Goal: Task Accomplishment & Management: Use online tool/utility

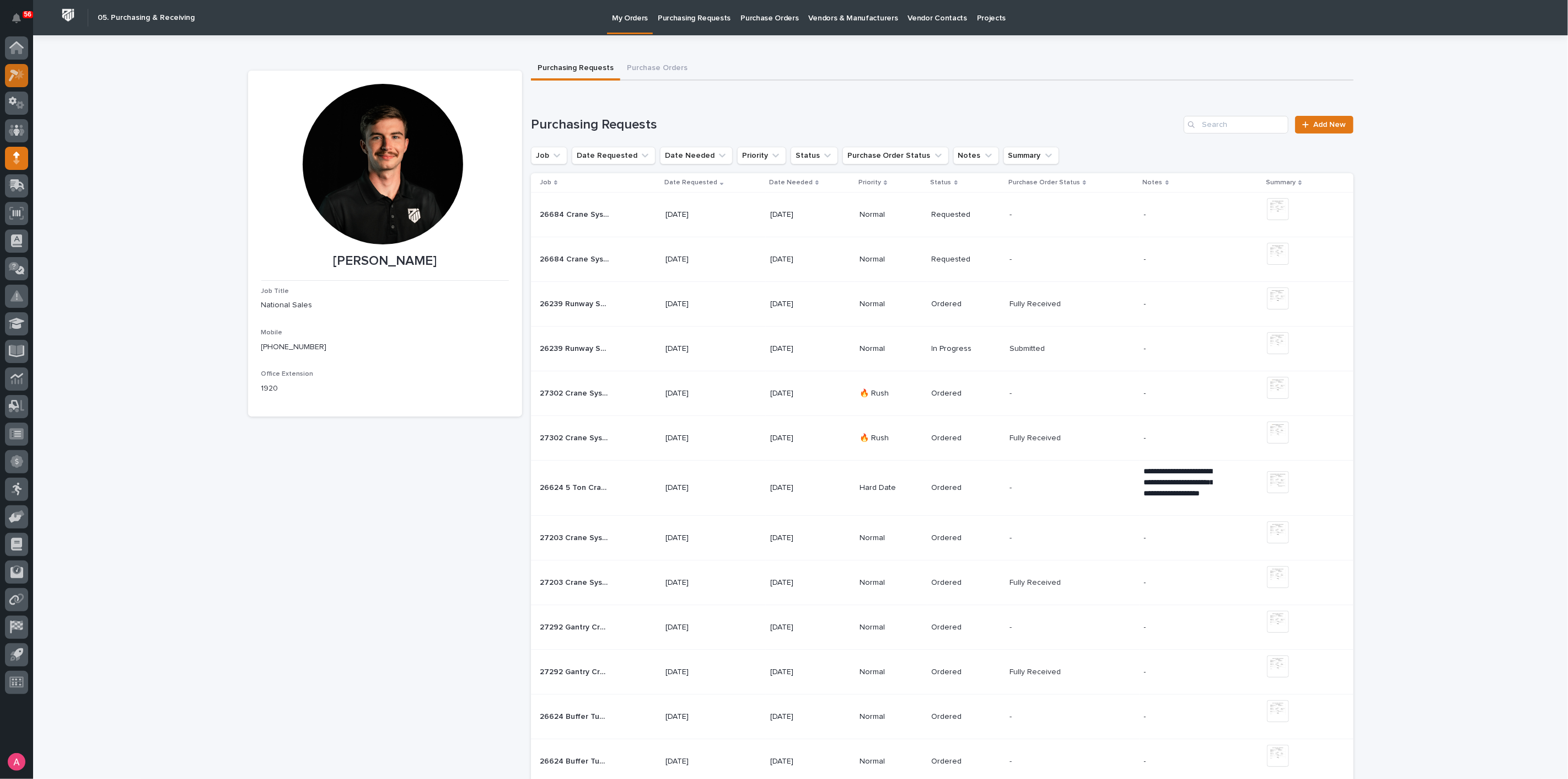
click at [27, 75] on div at bounding box center [16, 76] width 23 height 23
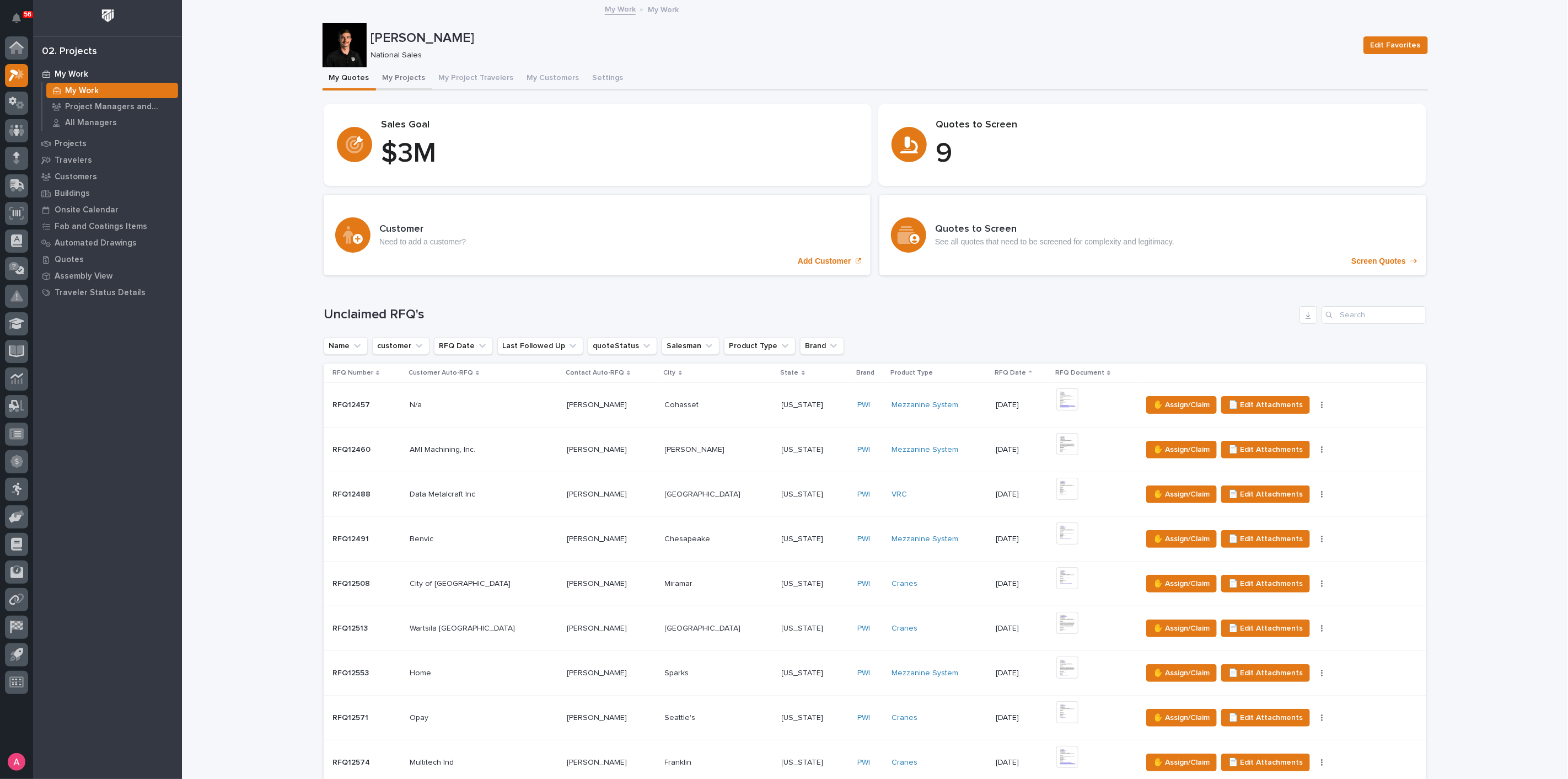
click at [399, 79] on button "My Projects" at bounding box center [404, 79] width 56 height 23
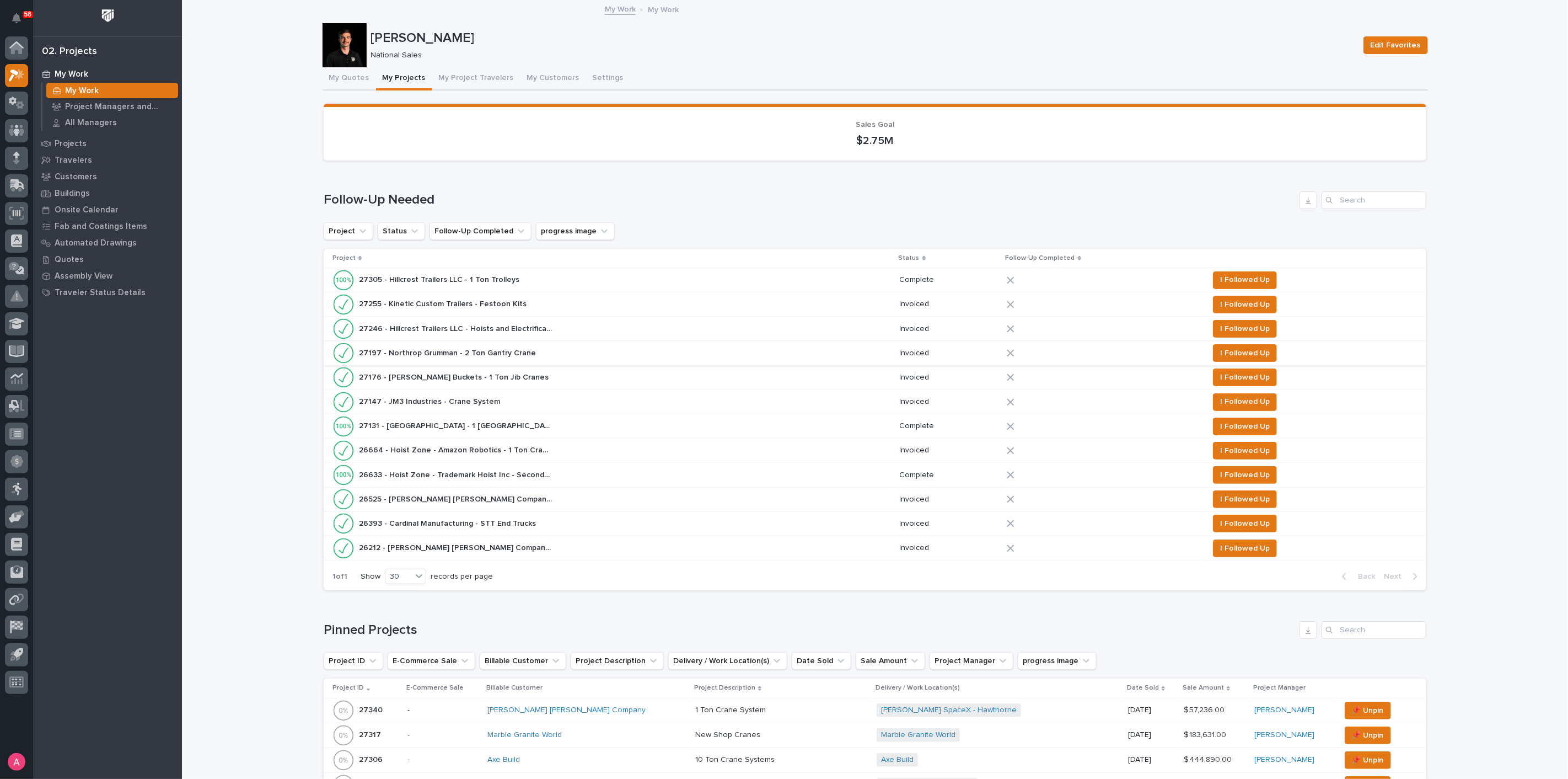
scroll to position [1150, 0]
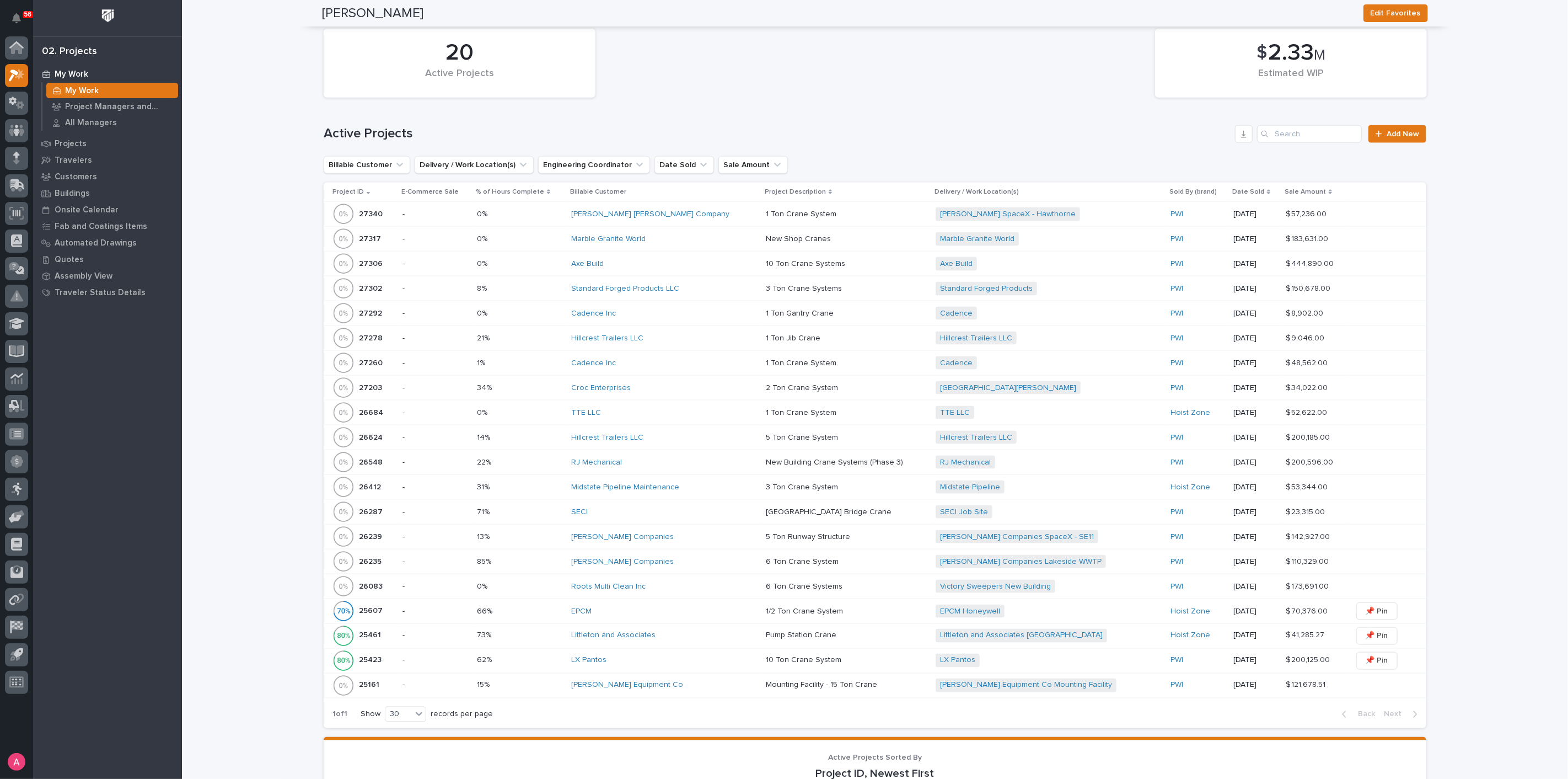
click at [677, 408] on div "TTE LLC" at bounding box center [663, 412] width 186 height 9
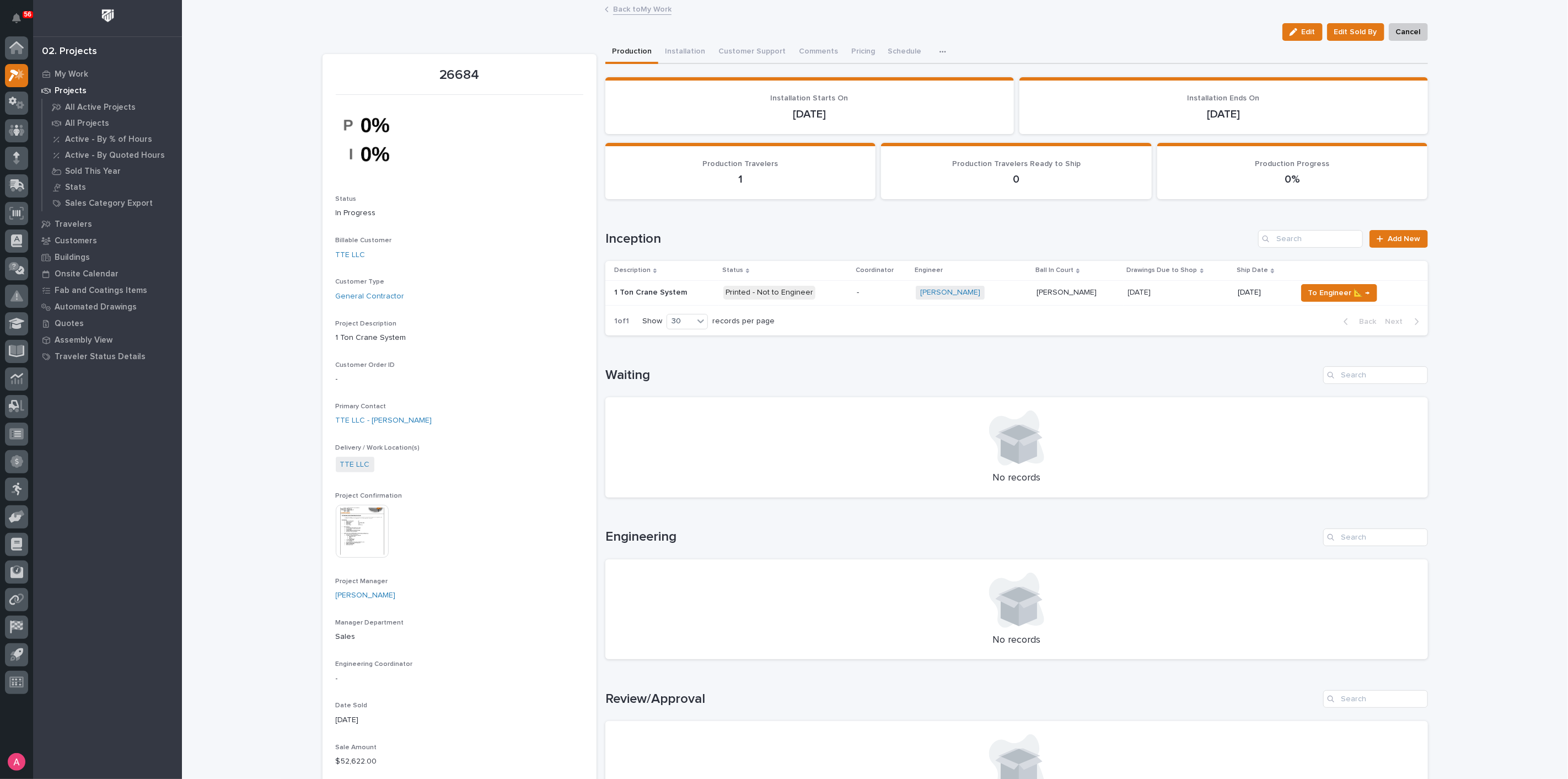
click at [1192, 293] on p at bounding box center [1178, 292] width 102 height 9
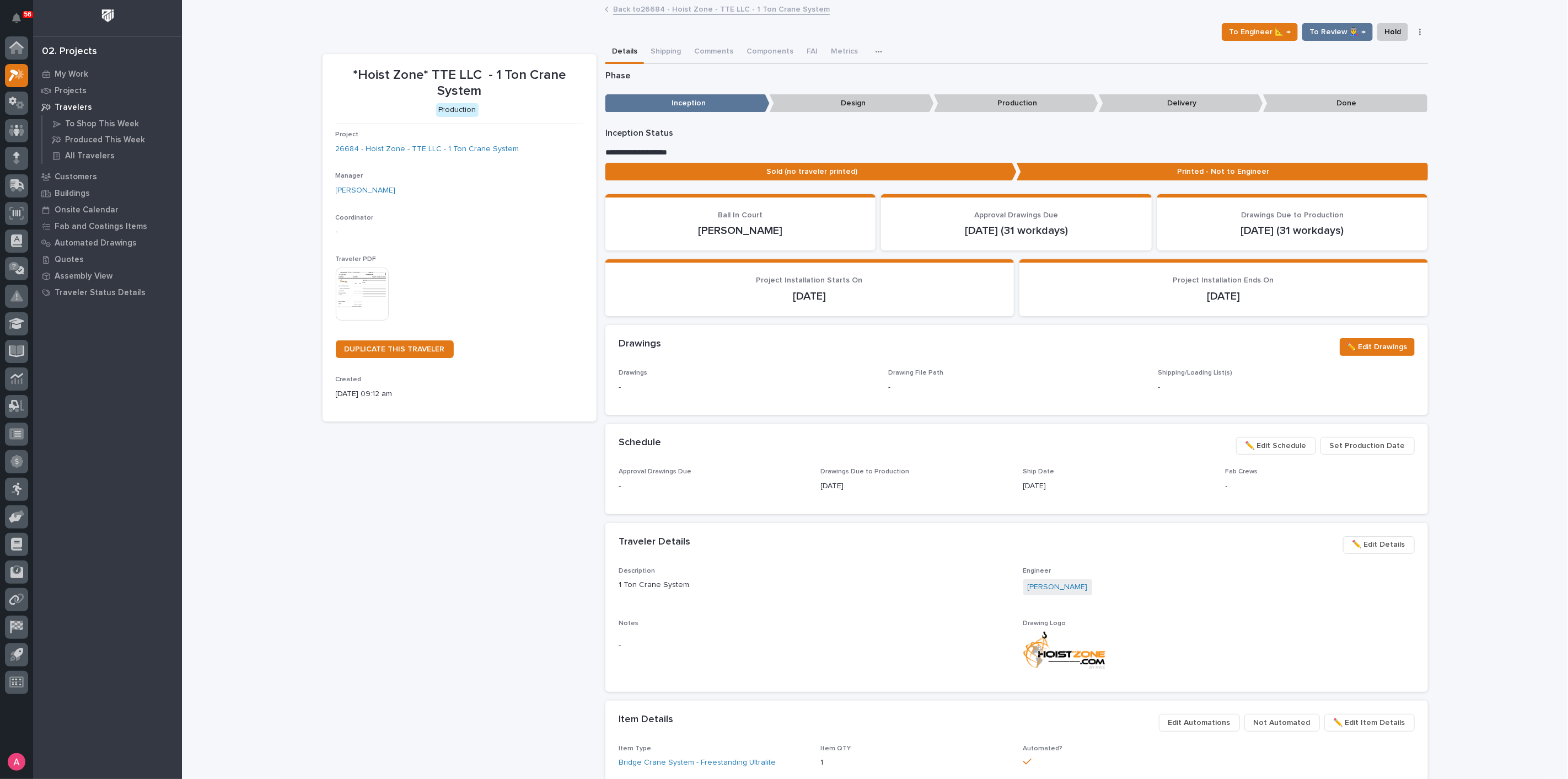
click at [1379, 551] on button "✏️ Edit Details" at bounding box center [1379, 545] width 72 height 18
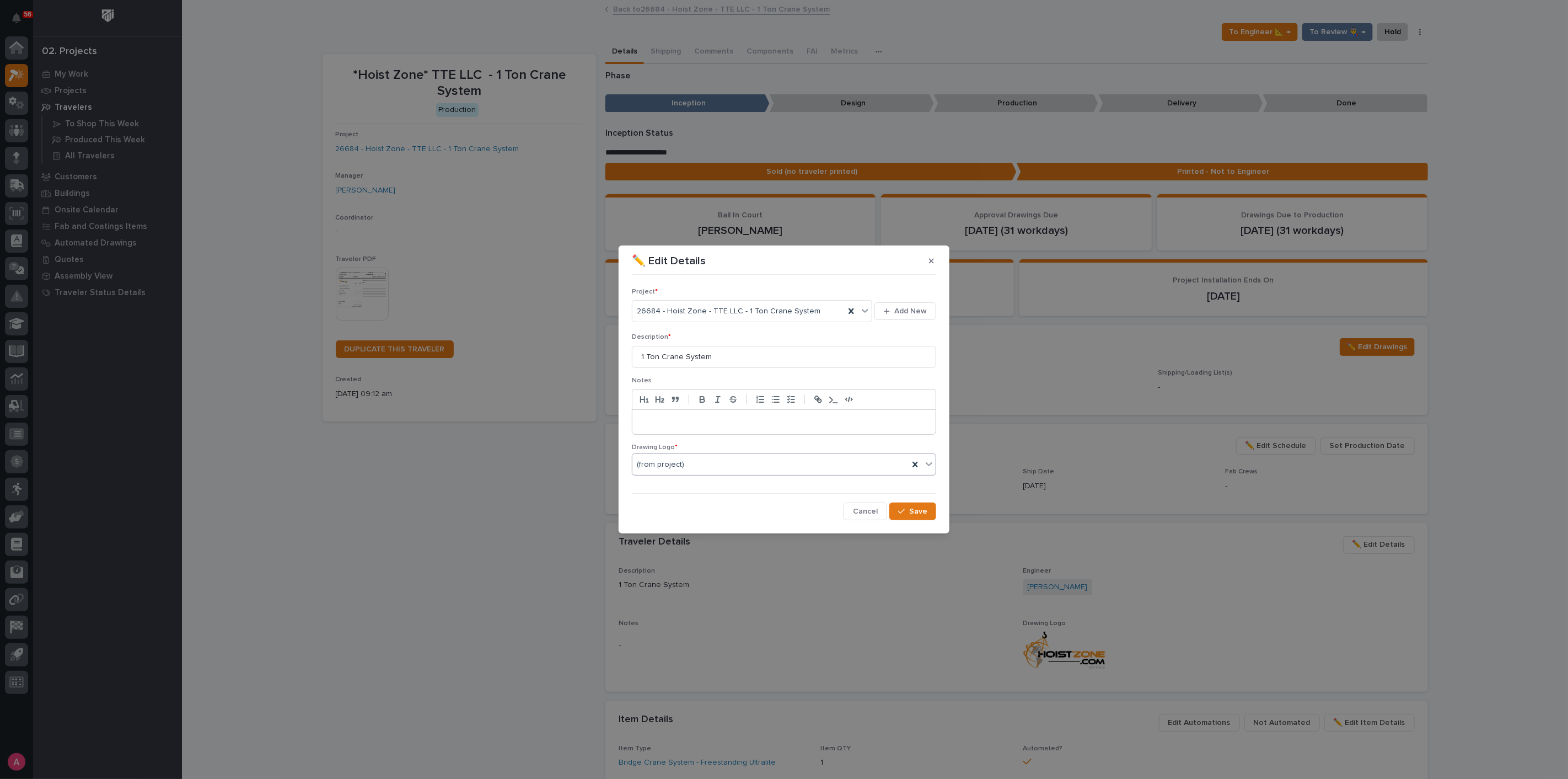
click at [929, 460] on icon at bounding box center [929, 464] width 11 height 11
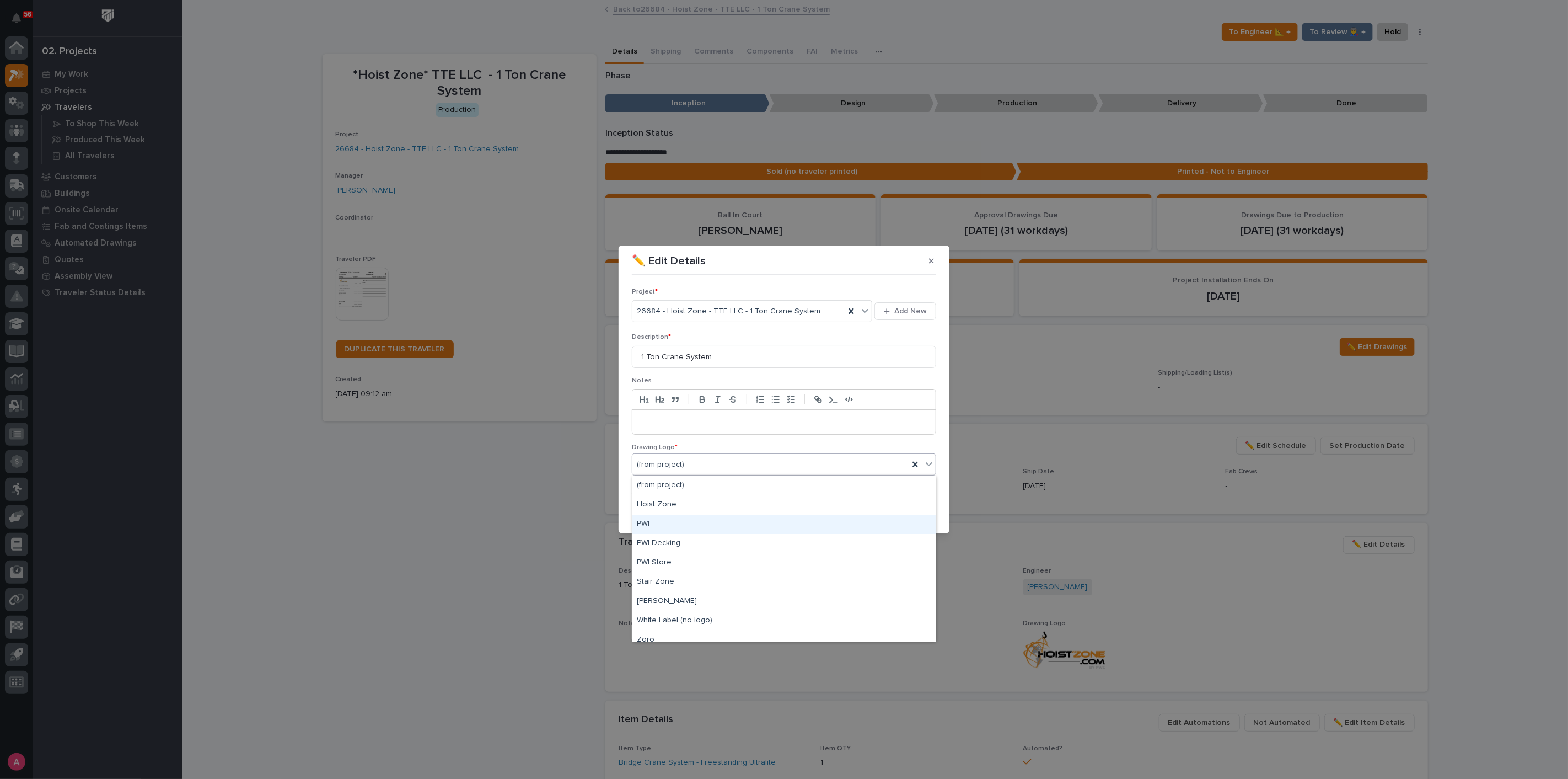
click at [1055, 531] on div "✏️ Edit Details Project * 26684 - Hoist Zone - TTE LLC - 1 Ton Crane System Add…" at bounding box center [784, 389] width 1568 height 779
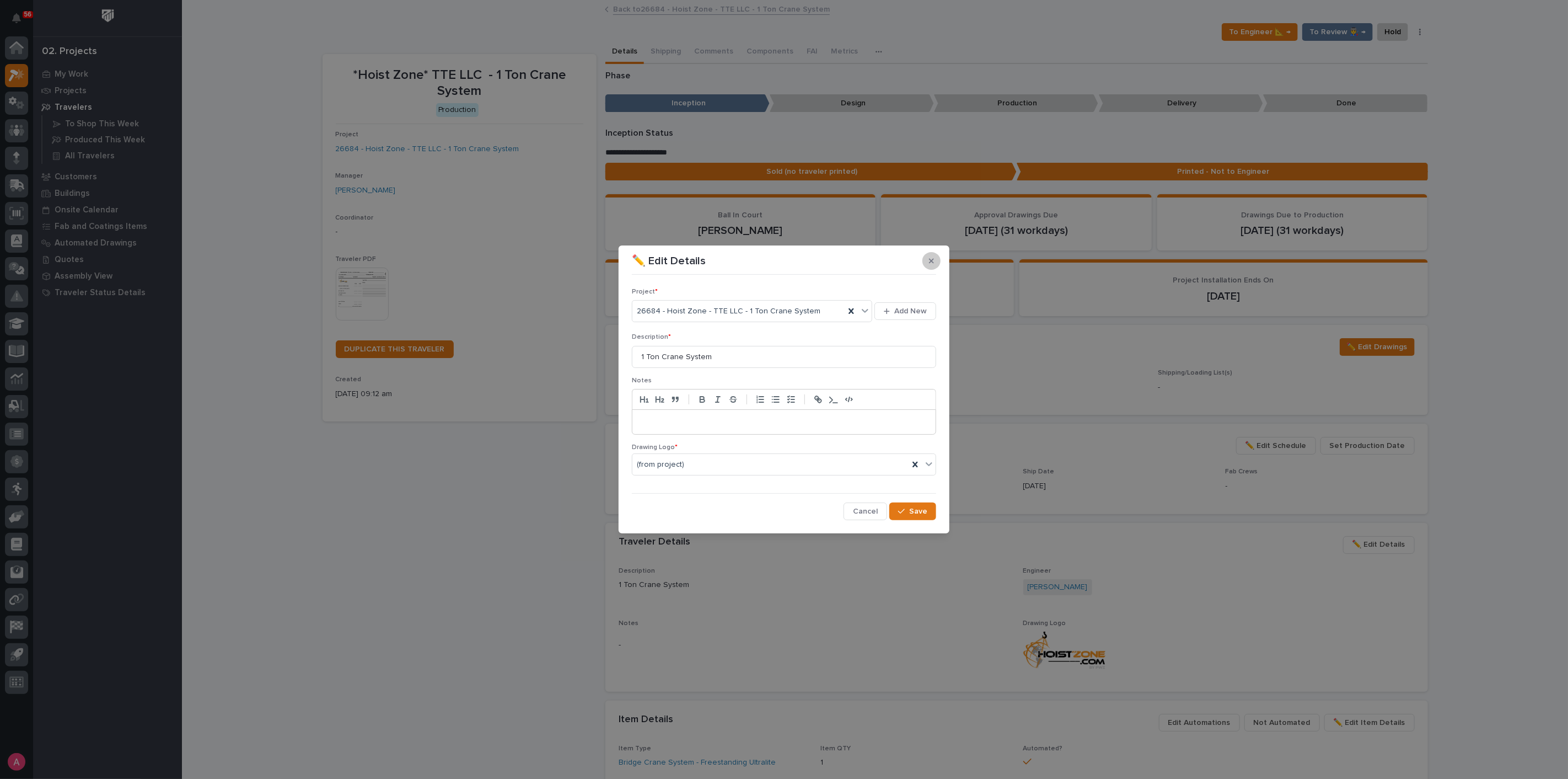
click at [933, 264] on icon "button" at bounding box center [931, 261] width 5 height 8
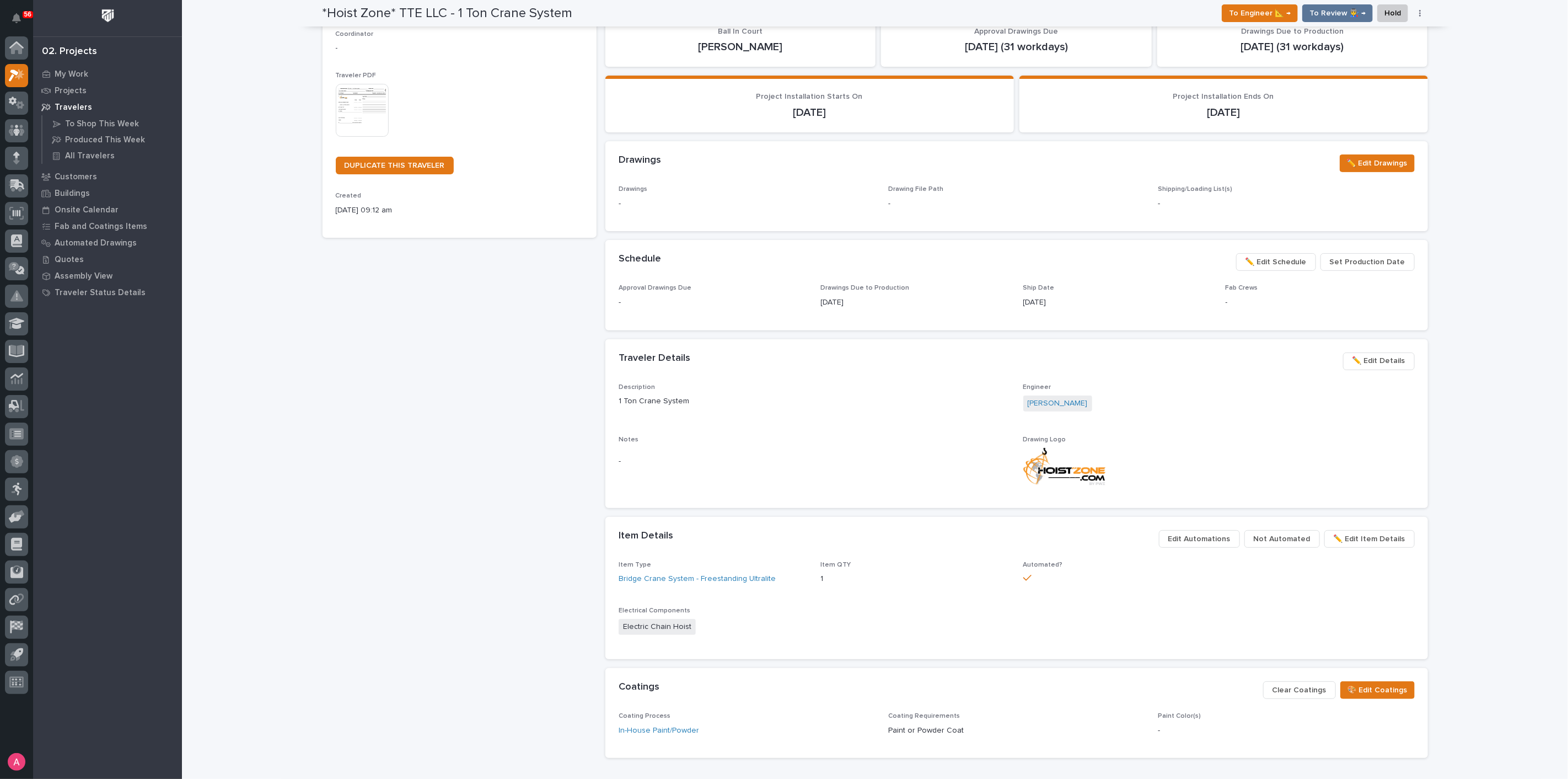
scroll to position [245, 0]
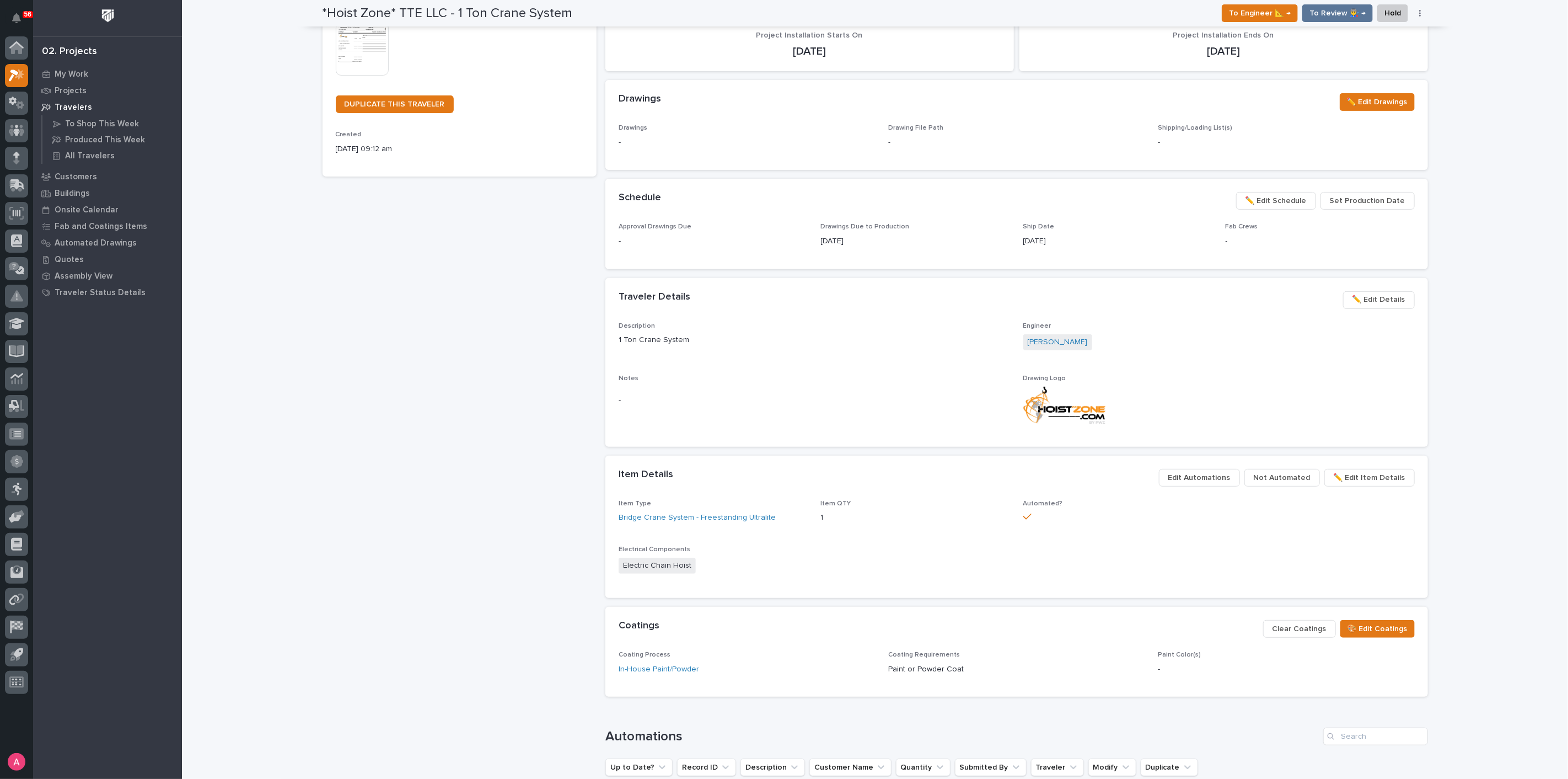
click at [1225, 481] on span "Edit Automations" at bounding box center [1199, 478] width 62 height 13
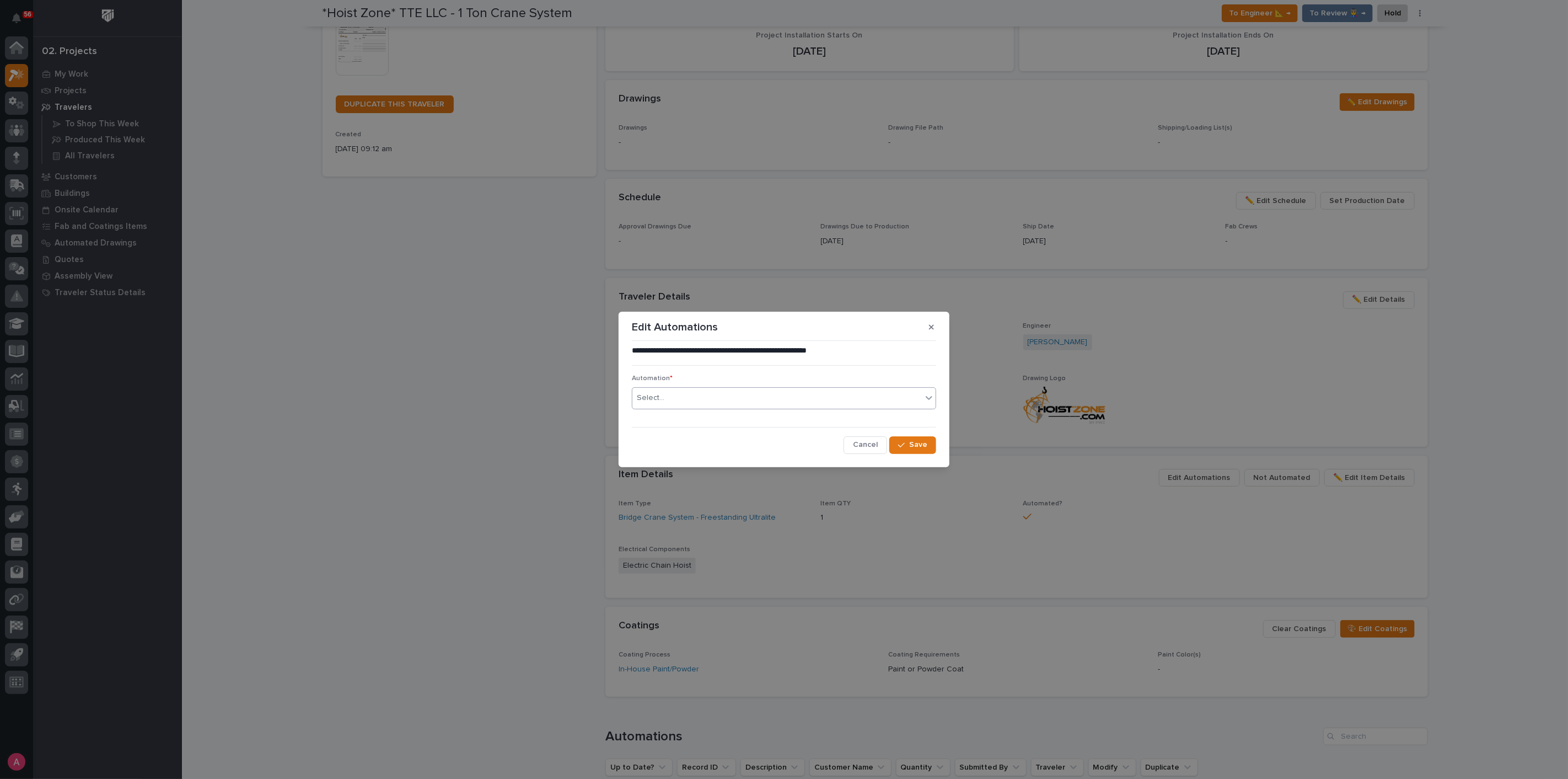
click at [748, 395] on div "Select..." at bounding box center [777, 398] width 290 height 18
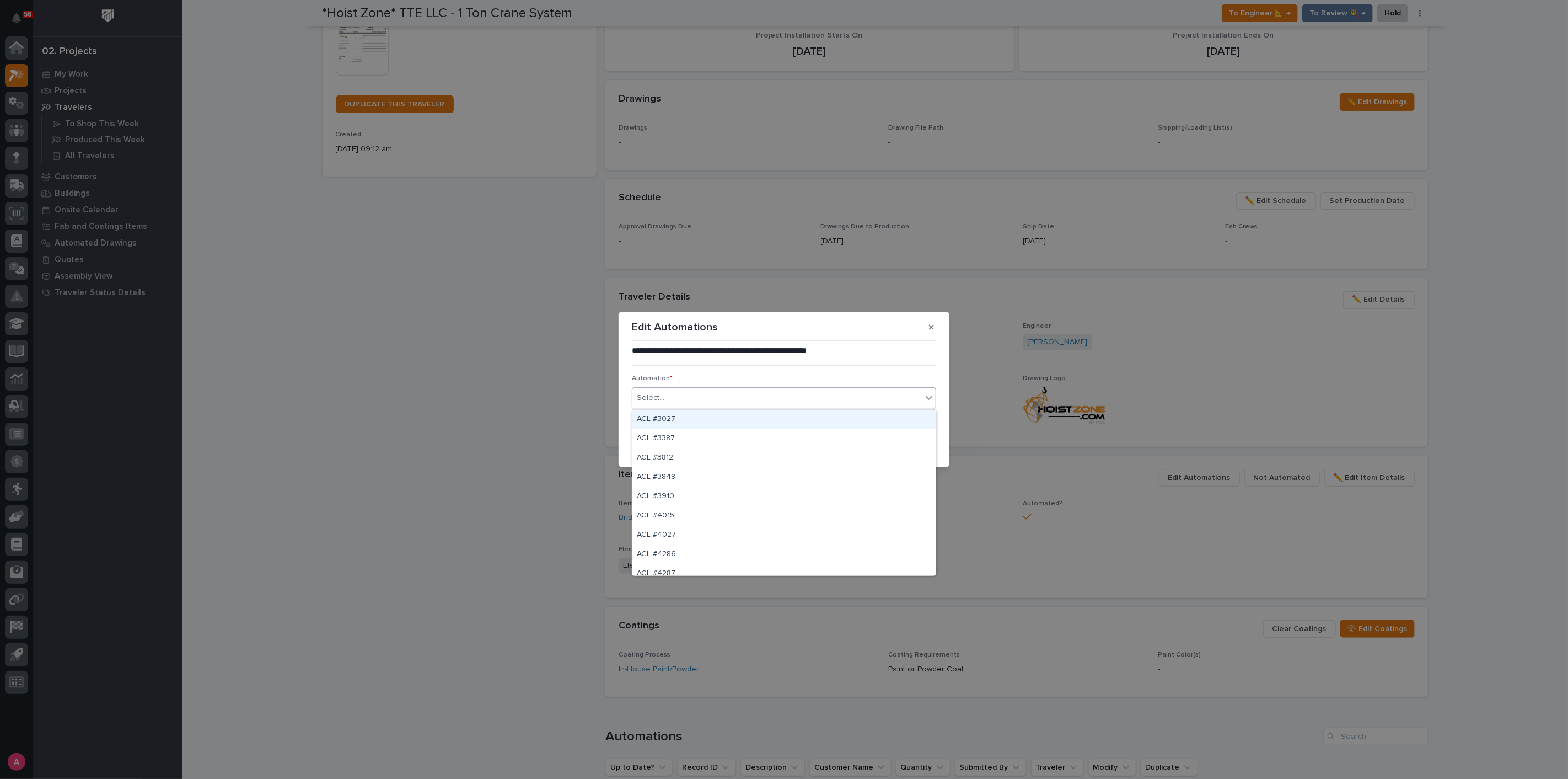
click at [668, 398] on div "Select..." at bounding box center [777, 398] width 290 height 18
paste input "*********"
type input "*********"
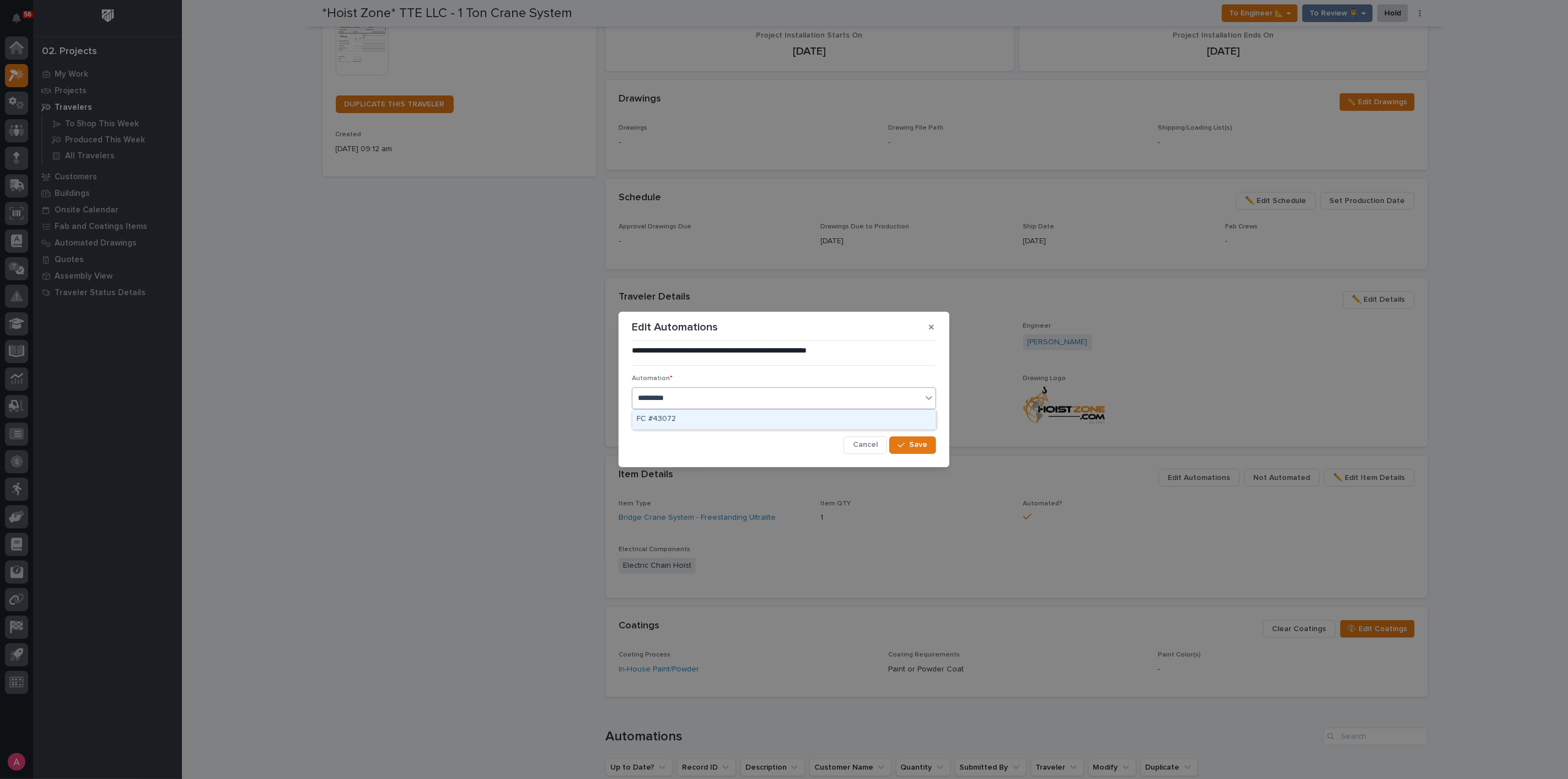
click at [698, 422] on div "FC #43072" at bounding box center [784, 420] width 303 height 19
click at [911, 443] on span "Save" at bounding box center [919, 445] width 18 height 10
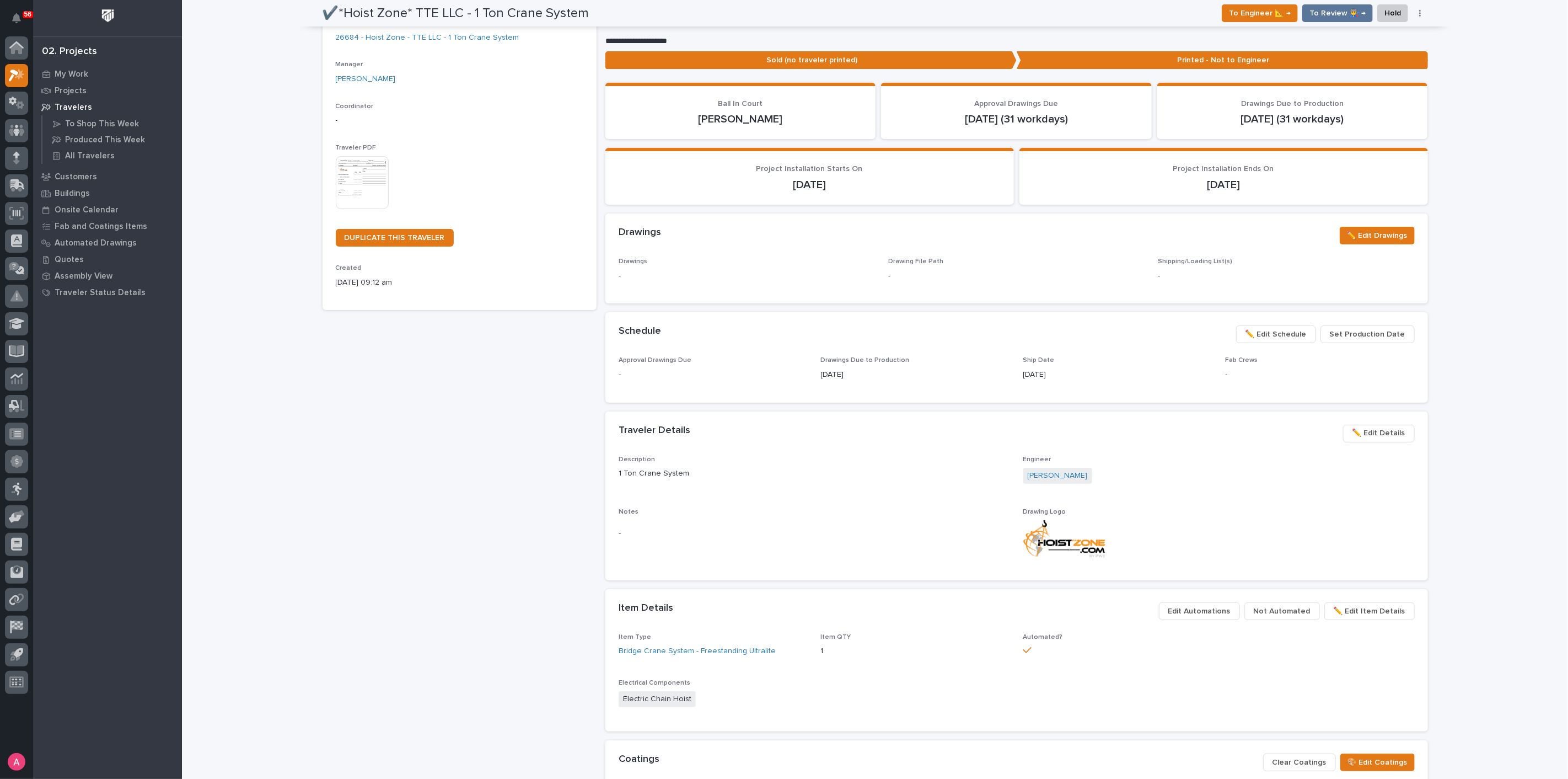
scroll to position [0, 0]
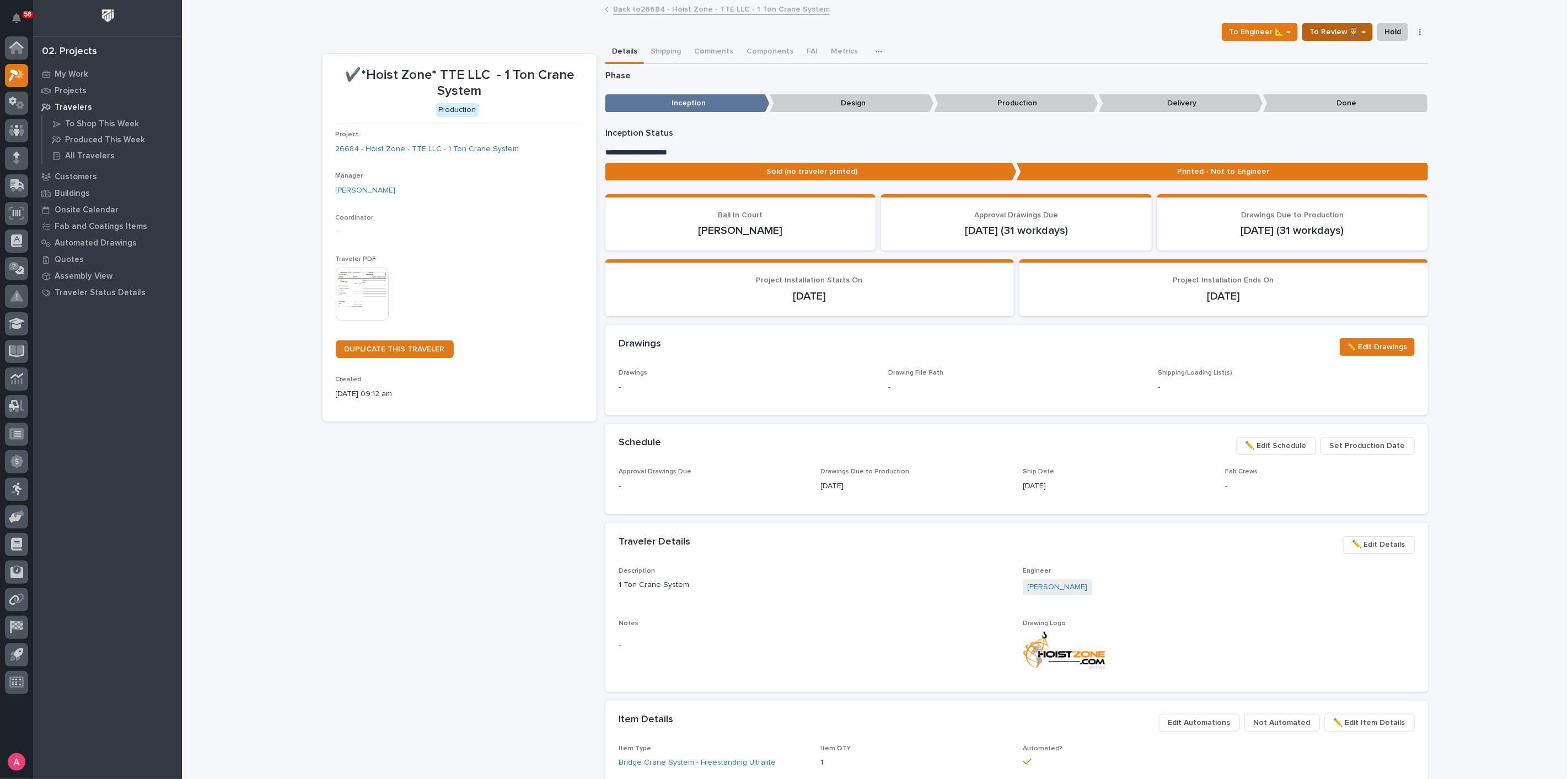
click at [1344, 32] on span "To Review 👨‍🏭 →" at bounding box center [1337, 32] width 56 height 13
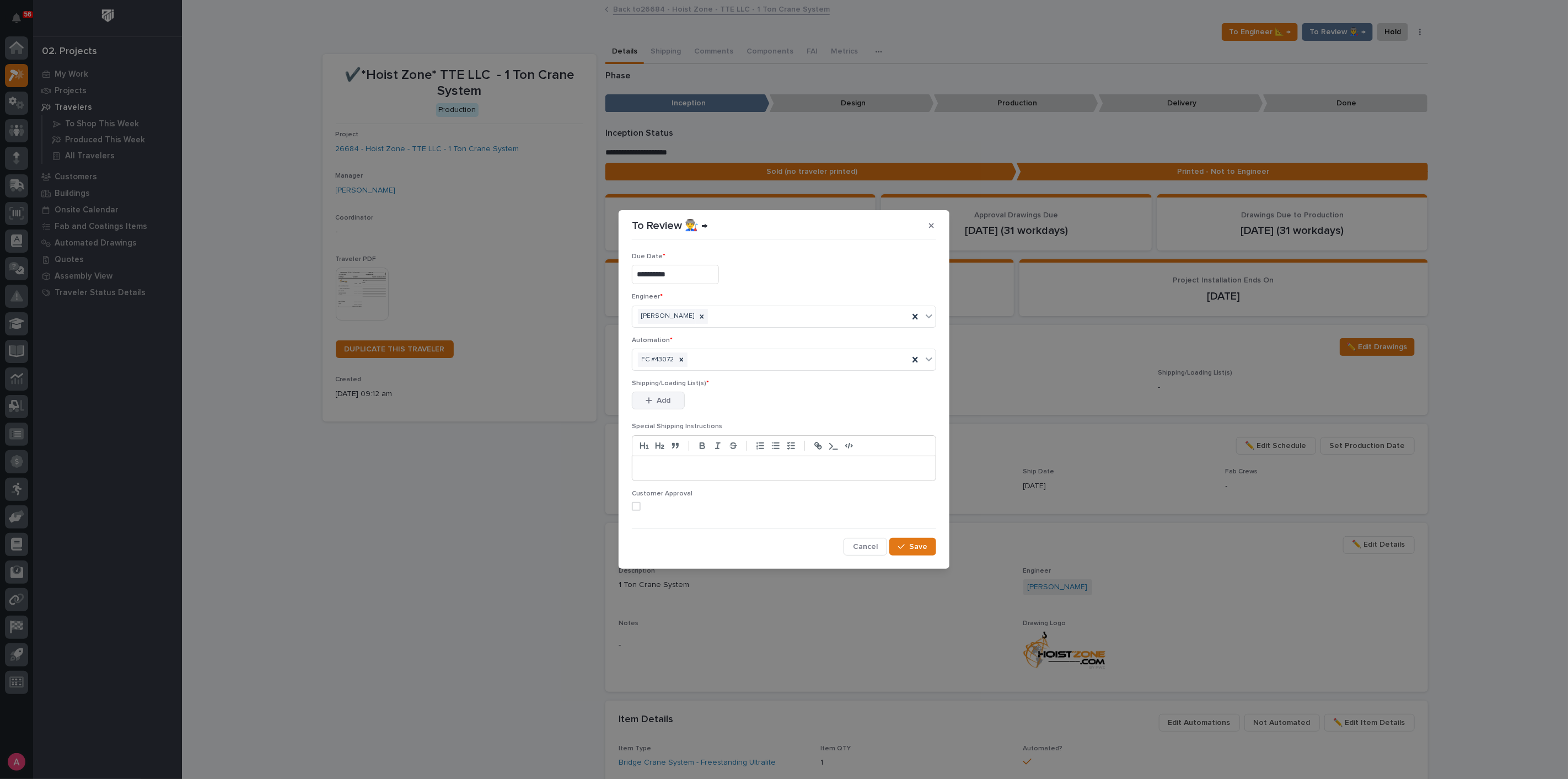
click at [650, 404] on button "Add" at bounding box center [658, 400] width 53 height 18
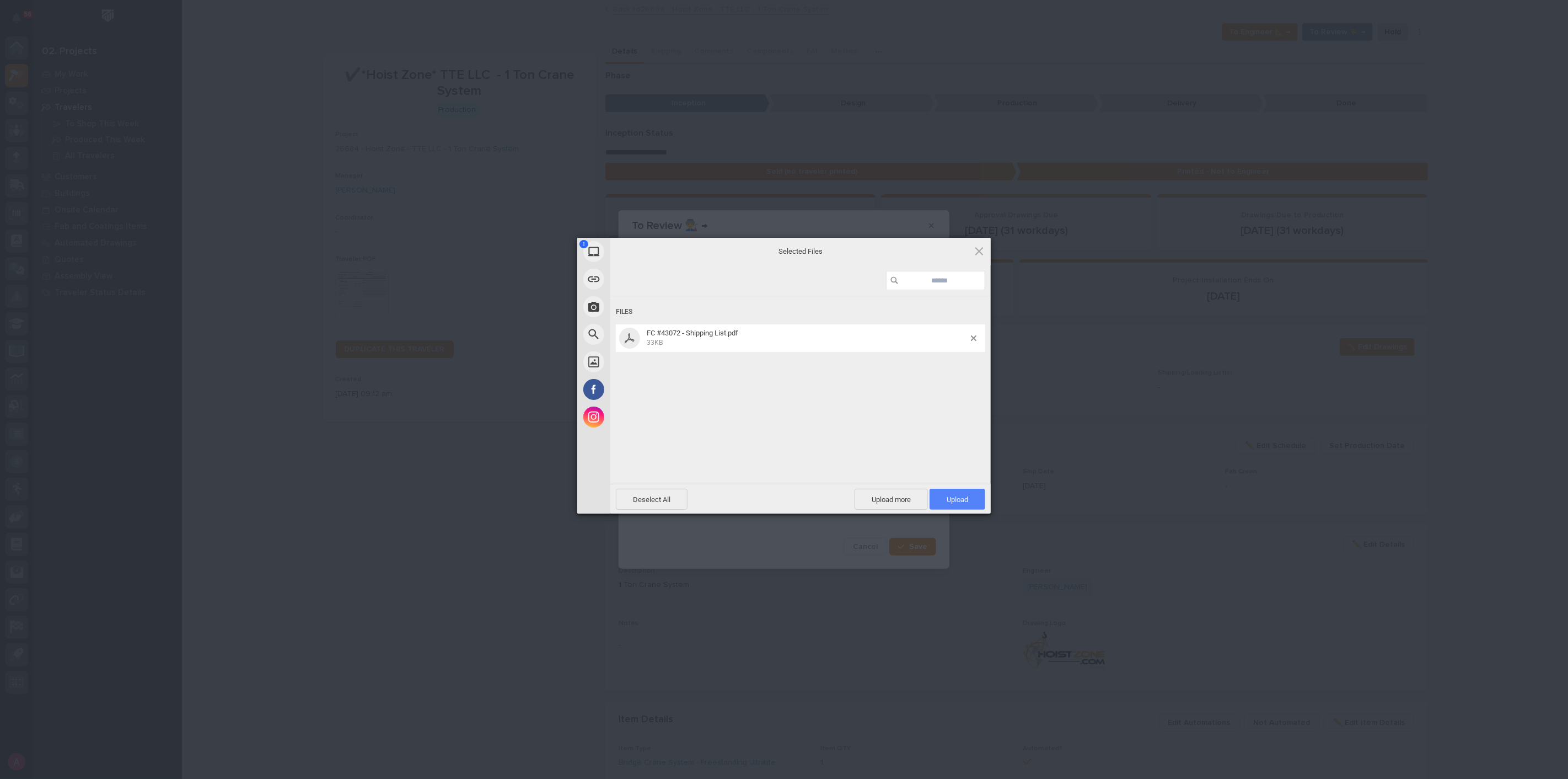
click at [954, 503] on span "Upload 1" at bounding box center [957, 499] width 55 height 21
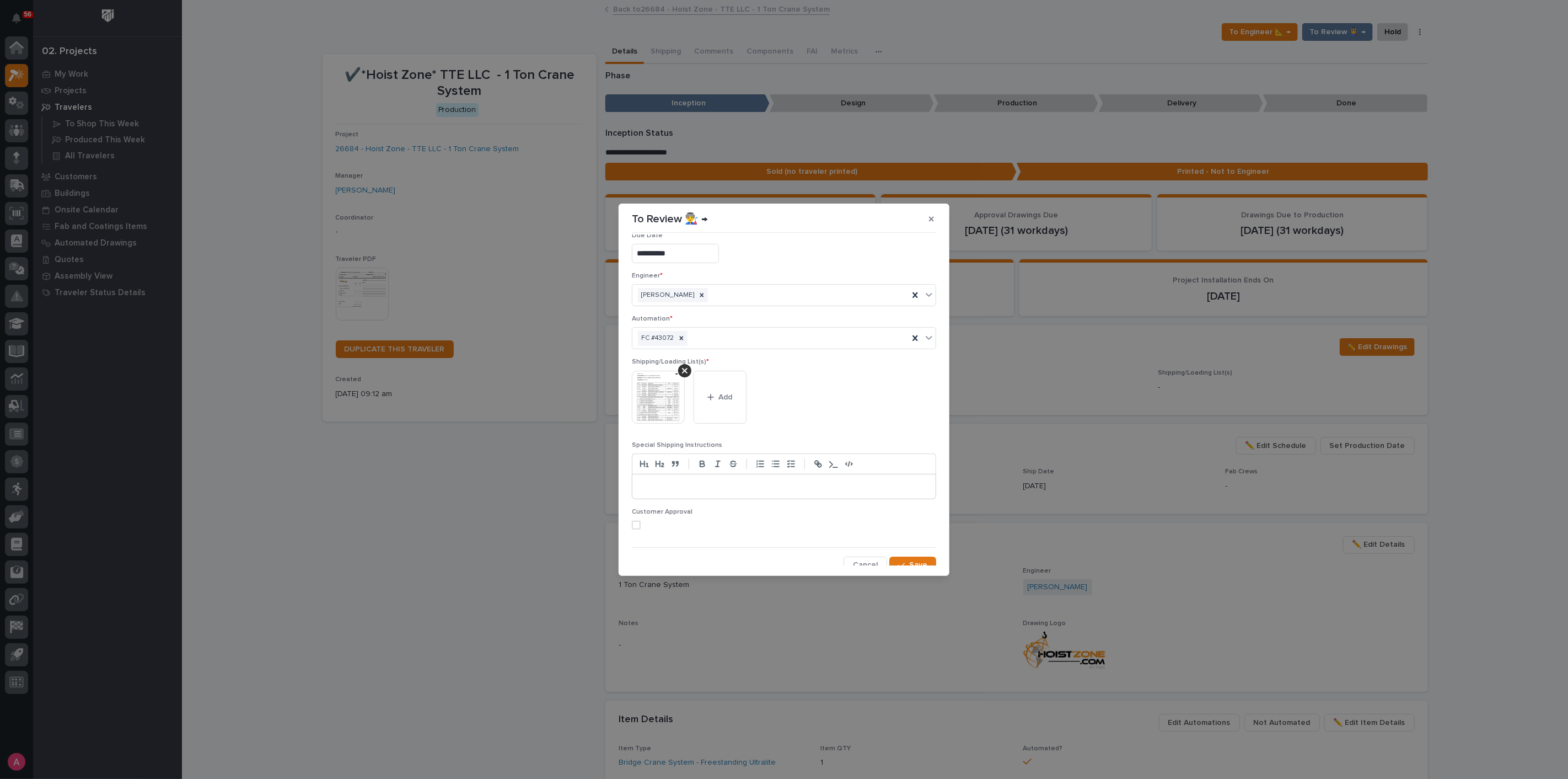
scroll to position [21, 0]
click at [904, 557] on div "button" at bounding box center [903, 558] width 11 height 8
